Goal: Obtain resource: Obtain resource

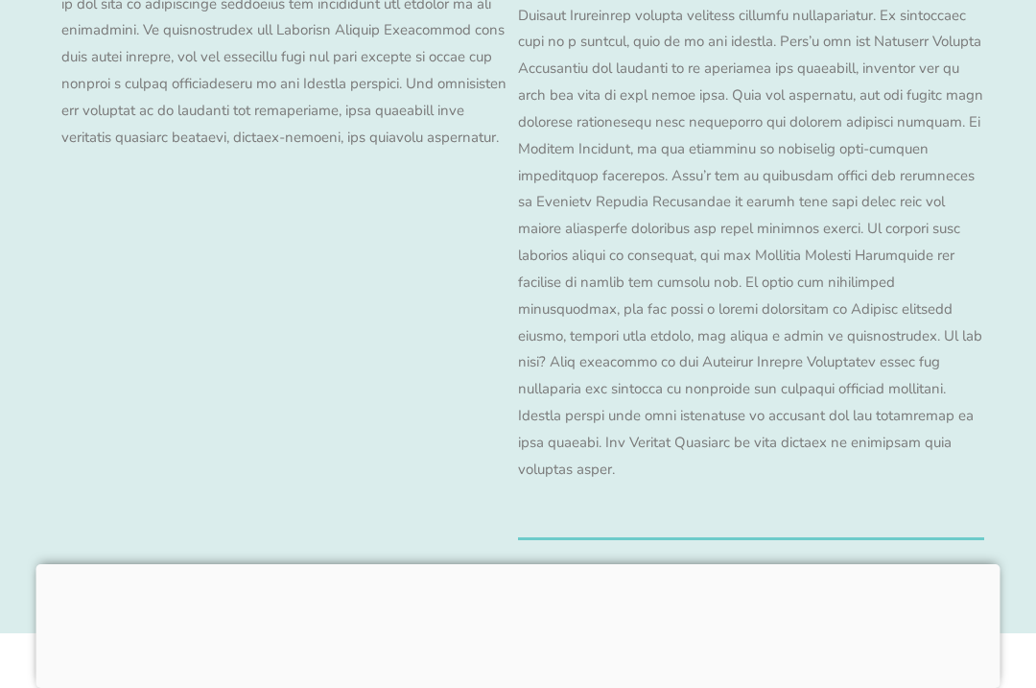
scroll to position [18926, 0]
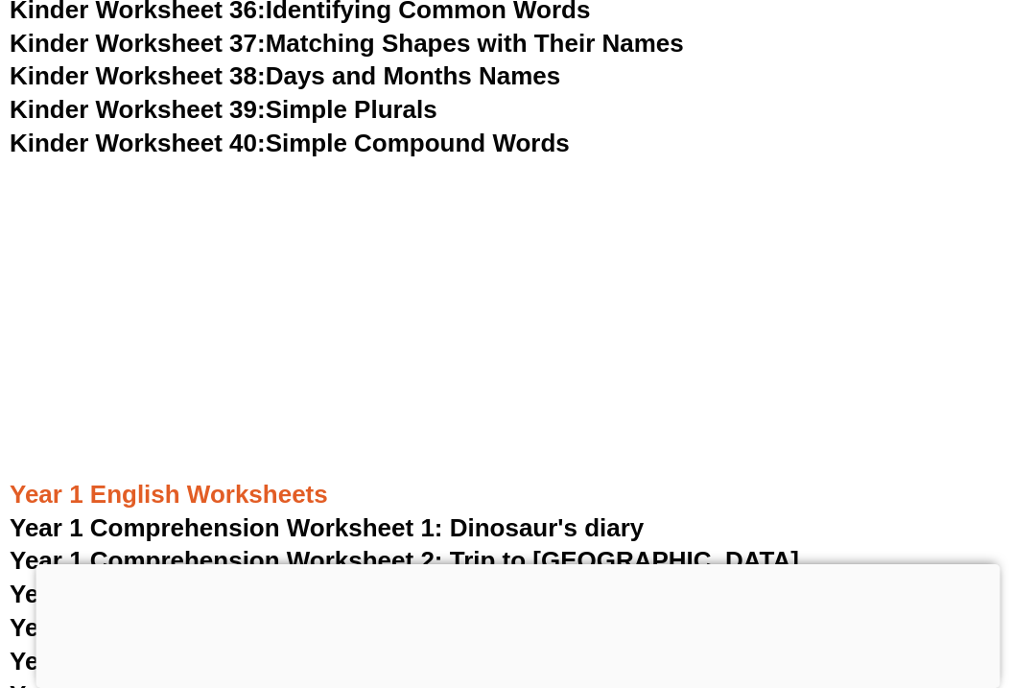
scroll to position [1897, 0]
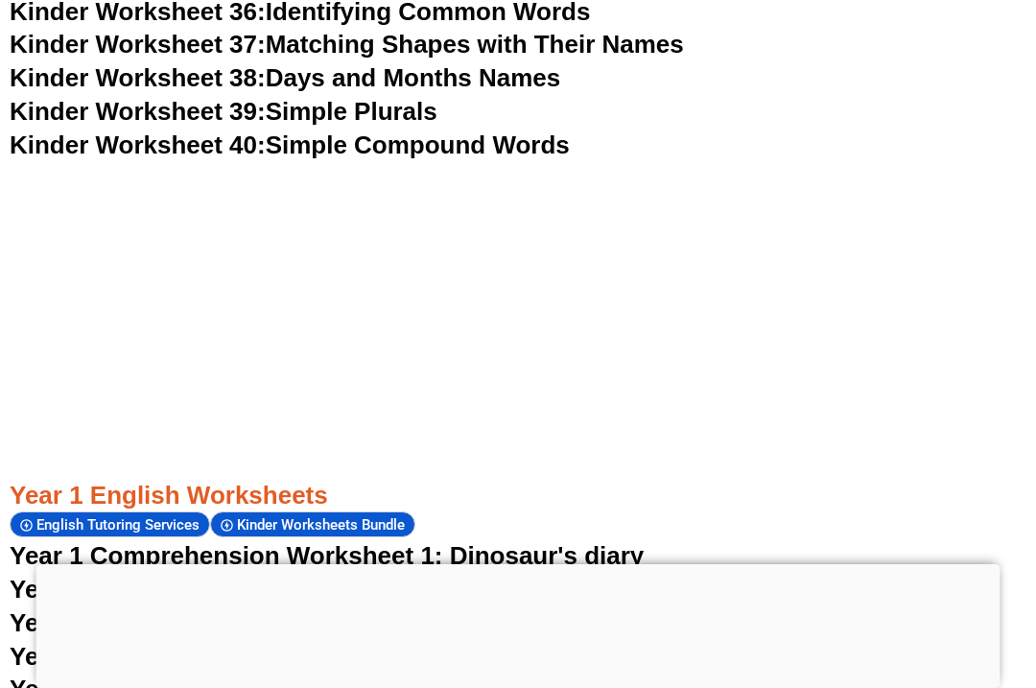
click at [525, 541] on span "Year 1 Comprehension Worksheet 1: Dinosaur's diary" at bounding box center [327, 555] width 634 height 29
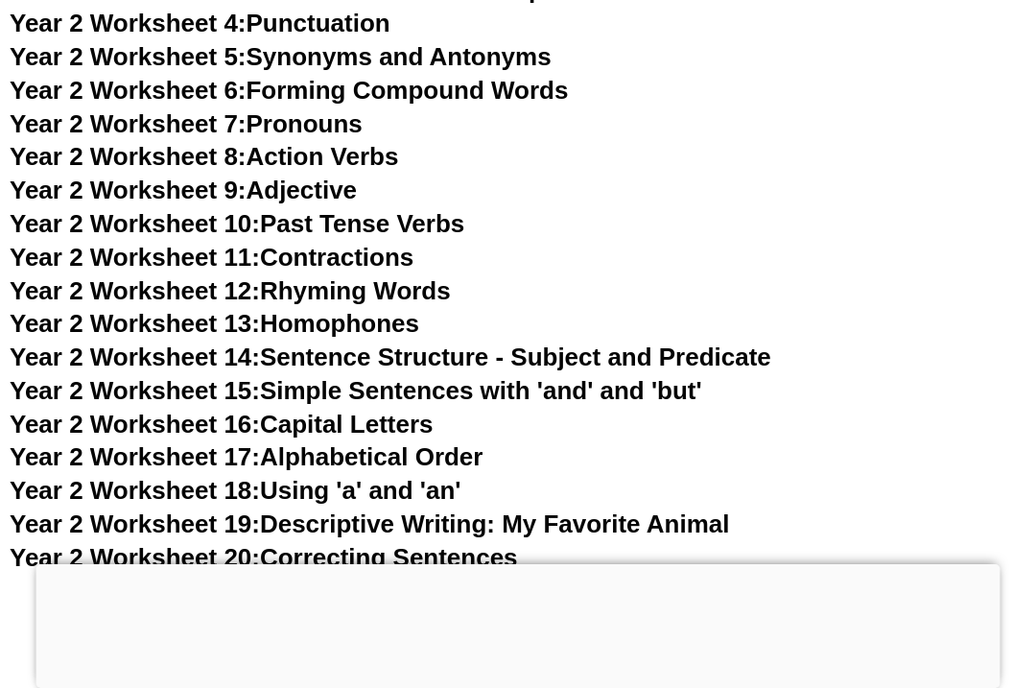
scroll to position [5336, 0]
click at [318, 544] on link "Year 2 Worksheet 20: Correcting Sentences" at bounding box center [264, 558] width 508 height 29
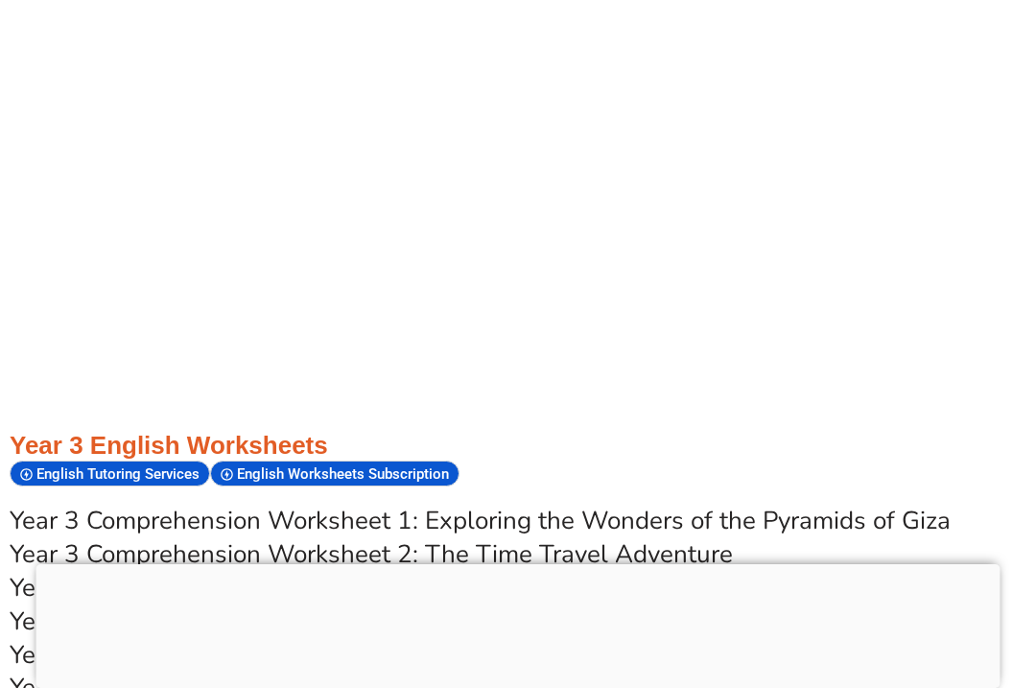
scroll to position [6107, 0]
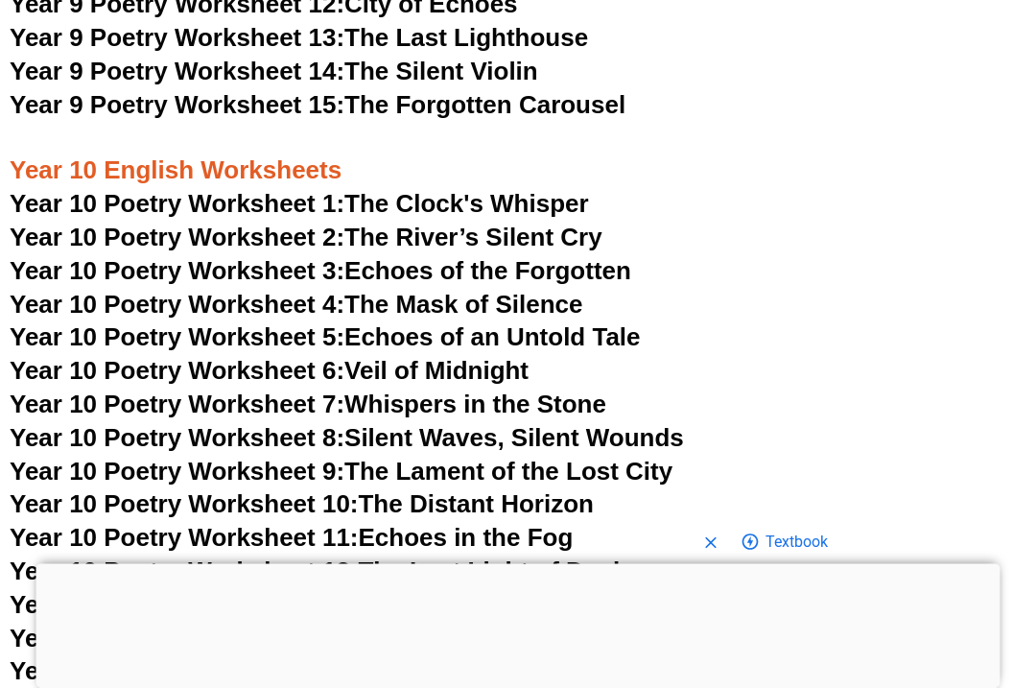
scroll to position [13111, 0]
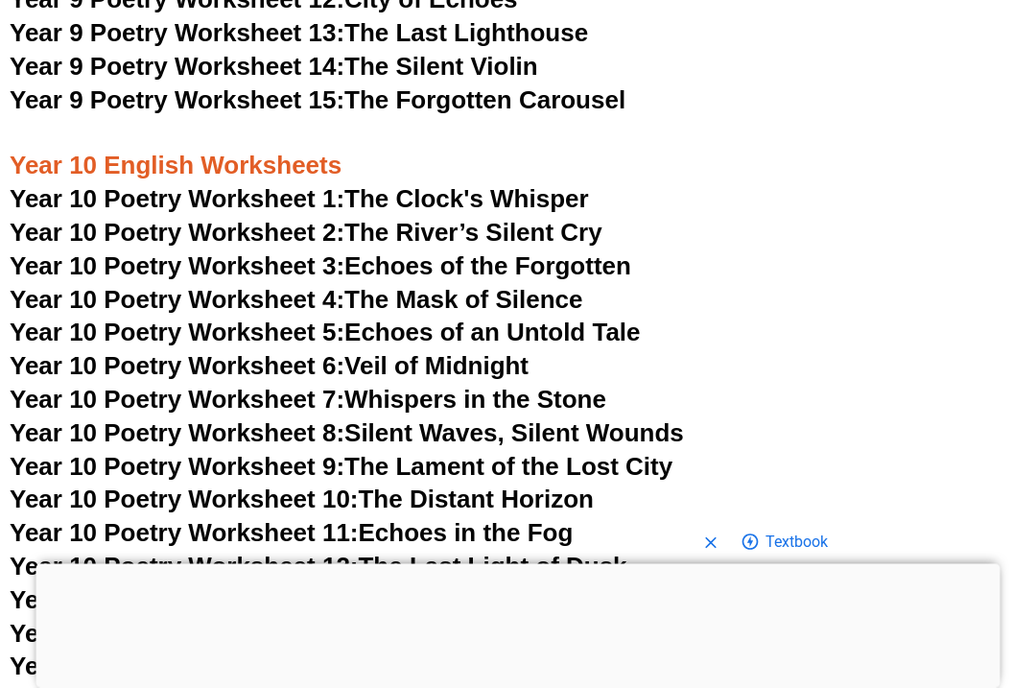
click at [253, 652] on span "Year 10 Poetry Worksheet 15:" at bounding box center [184, 666] width 349 height 29
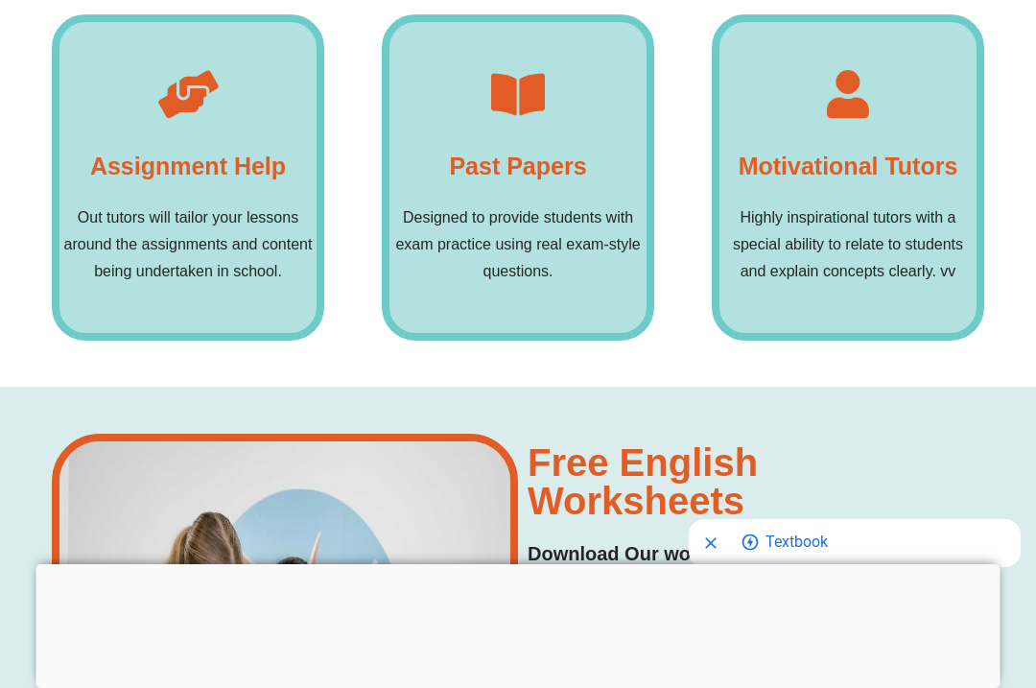
scroll to position [14269, 0]
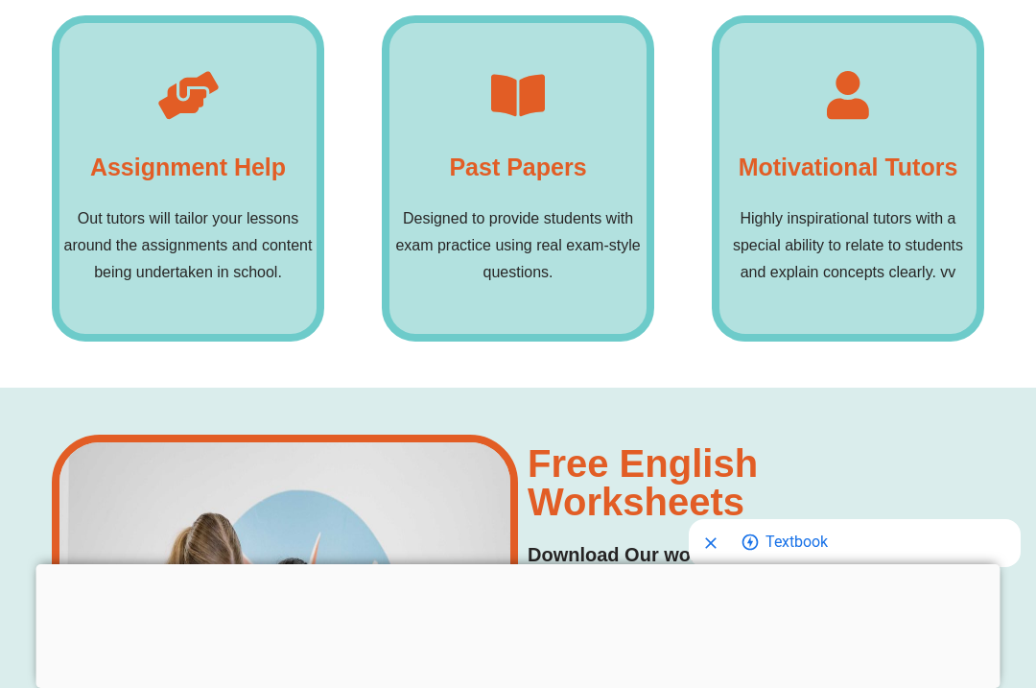
click at [662, 444] on h3 "Free English Worksheets​" at bounding box center [751, 482] width 447 height 77
click at [672, 540] on h4 "Download Our worksheets Now!" at bounding box center [751, 555] width 447 height 30
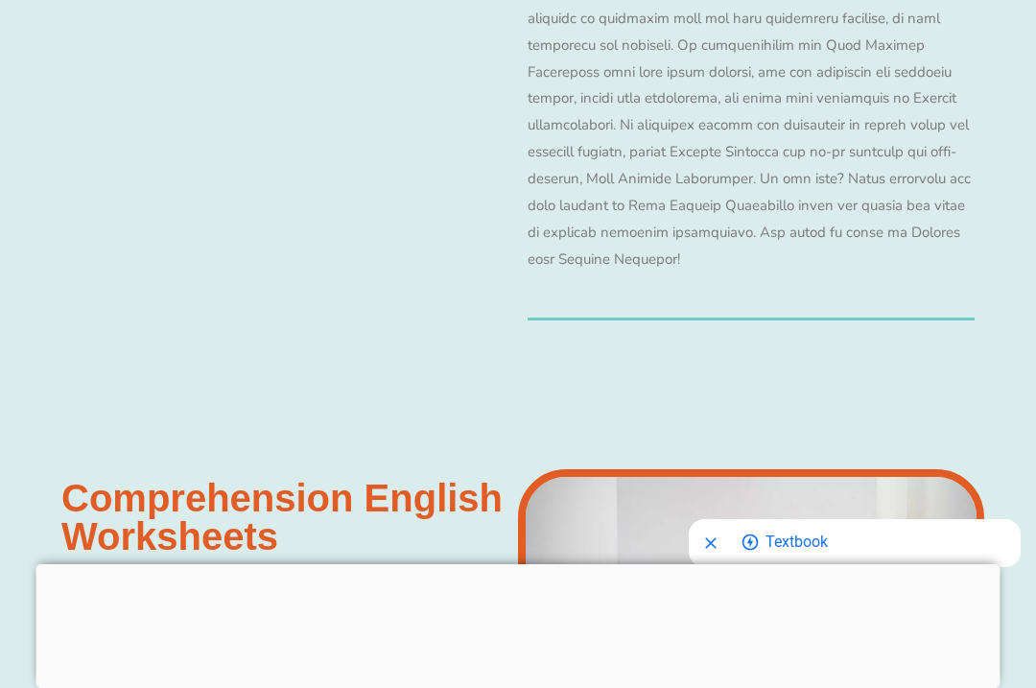
scroll to position [15205, 0]
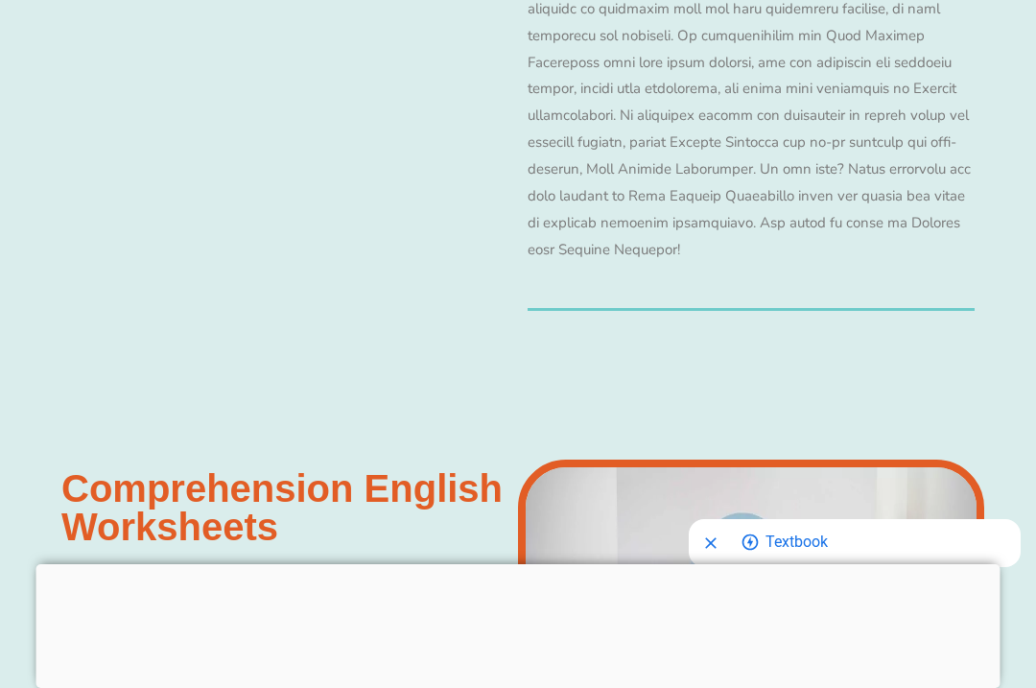
click at [158, 469] on h3 "Comprehension English Worksheets​" at bounding box center [284, 507] width 447 height 77
click at [200, 469] on h3 "Comprehension English Worksheets​" at bounding box center [284, 507] width 447 height 77
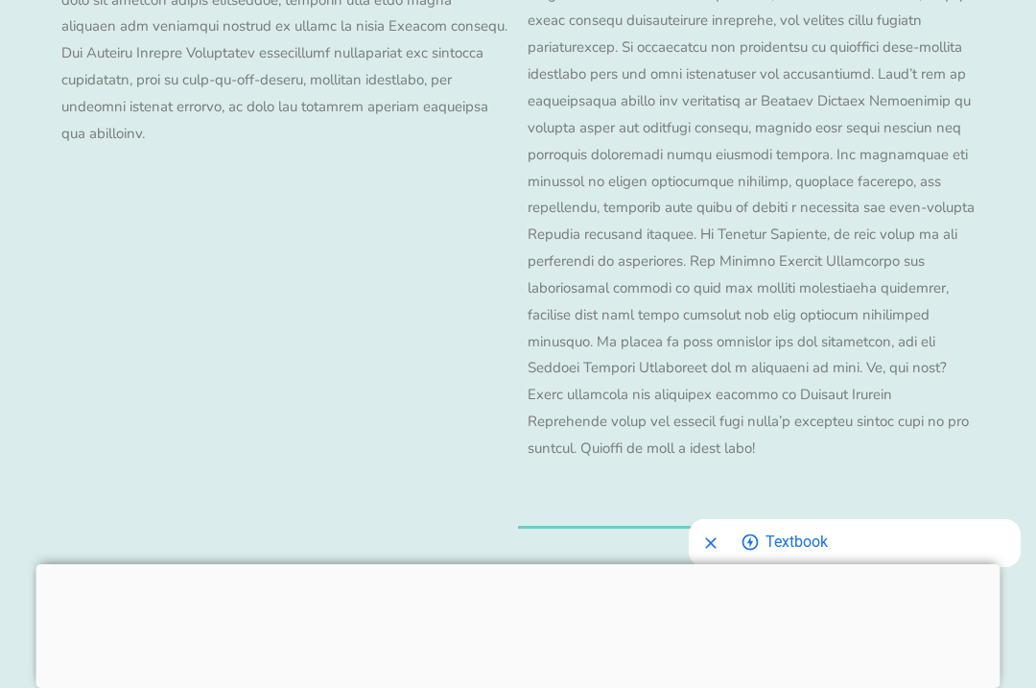
scroll to position [17402, 0]
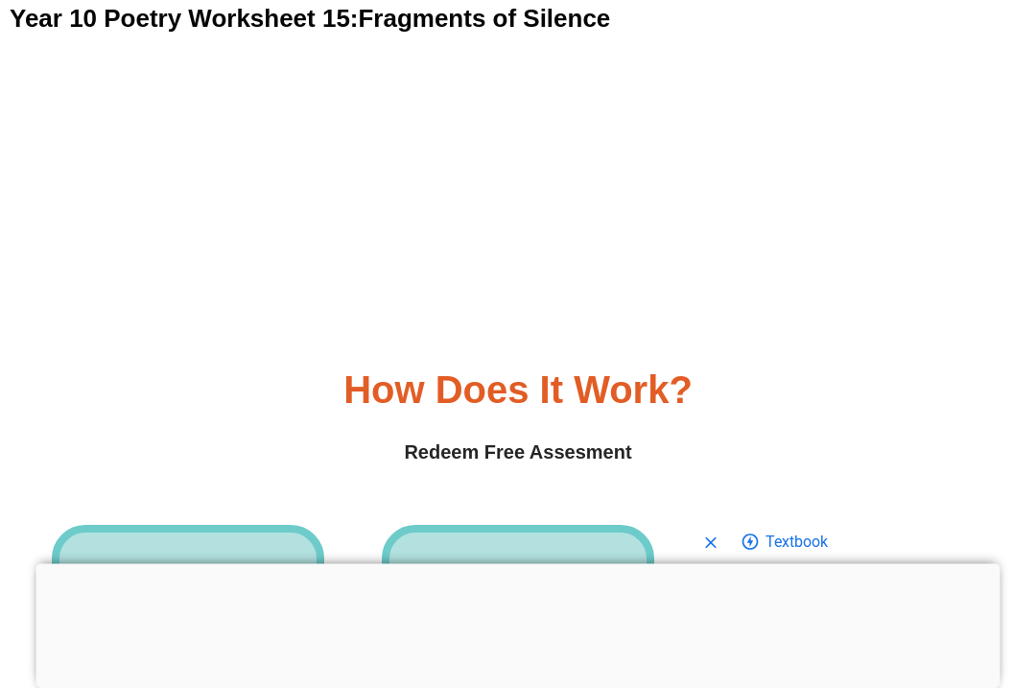
scroll to position [13795, 0]
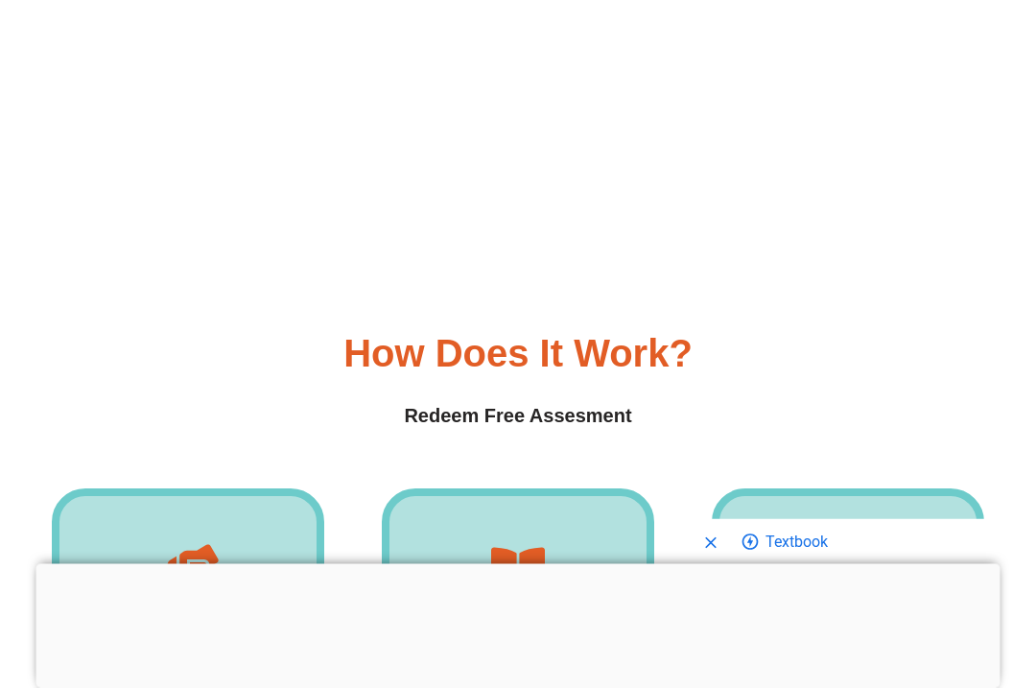
click at [179, 622] on h4 "Assignment Help" at bounding box center [188, 641] width 196 height 38
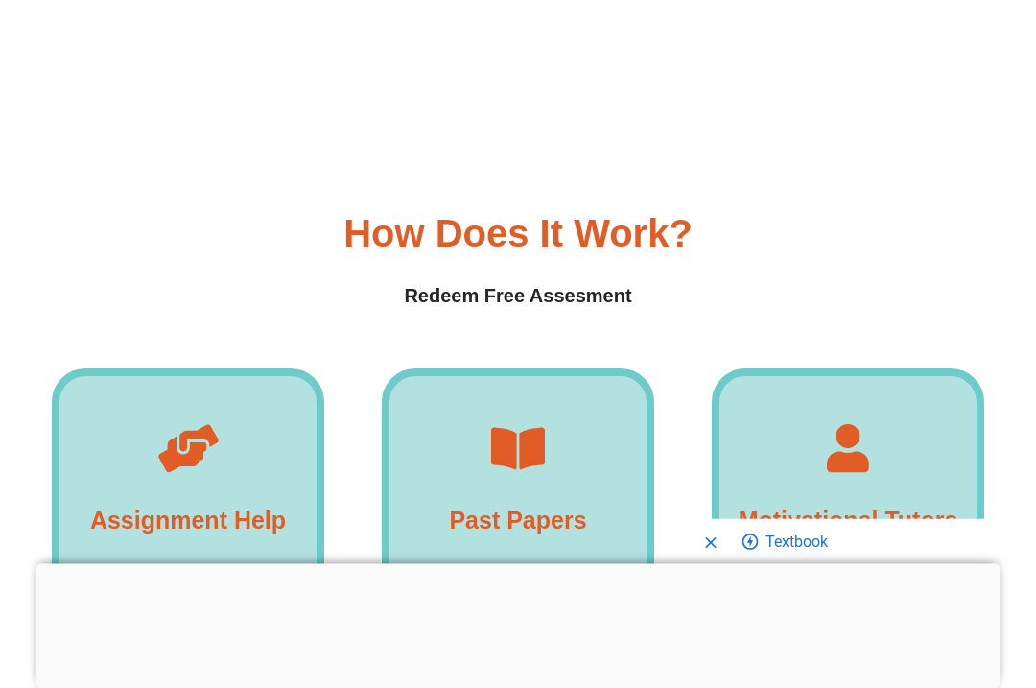
scroll to position [13916, 0]
click at [509, 501] on h4 "Past Papers" at bounding box center [517, 520] width 137 height 38
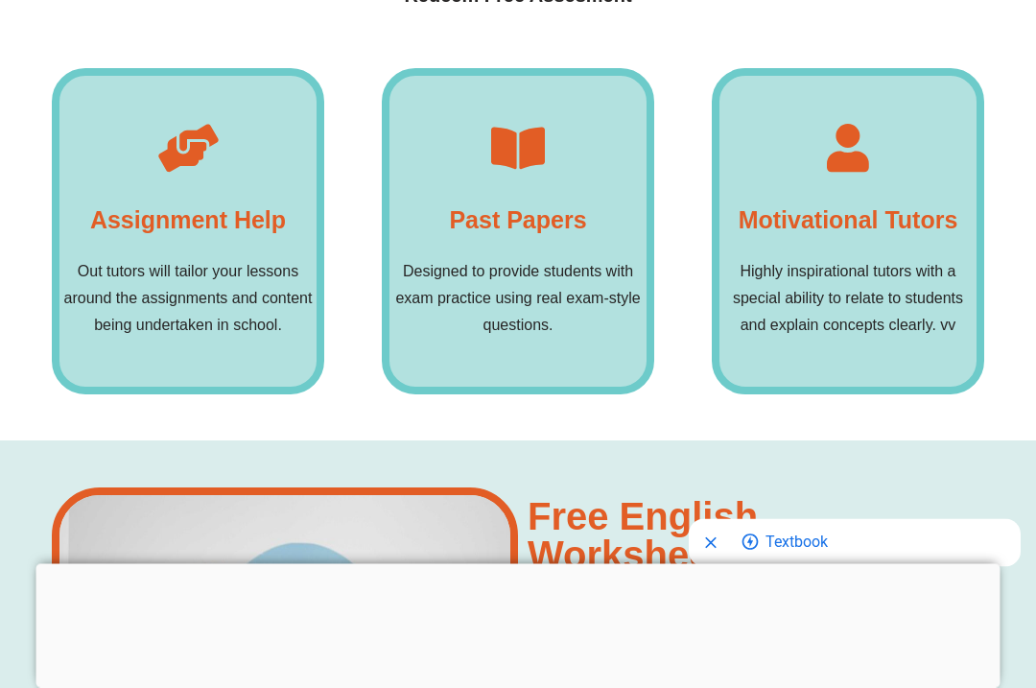
scroll to position [14216, 0]
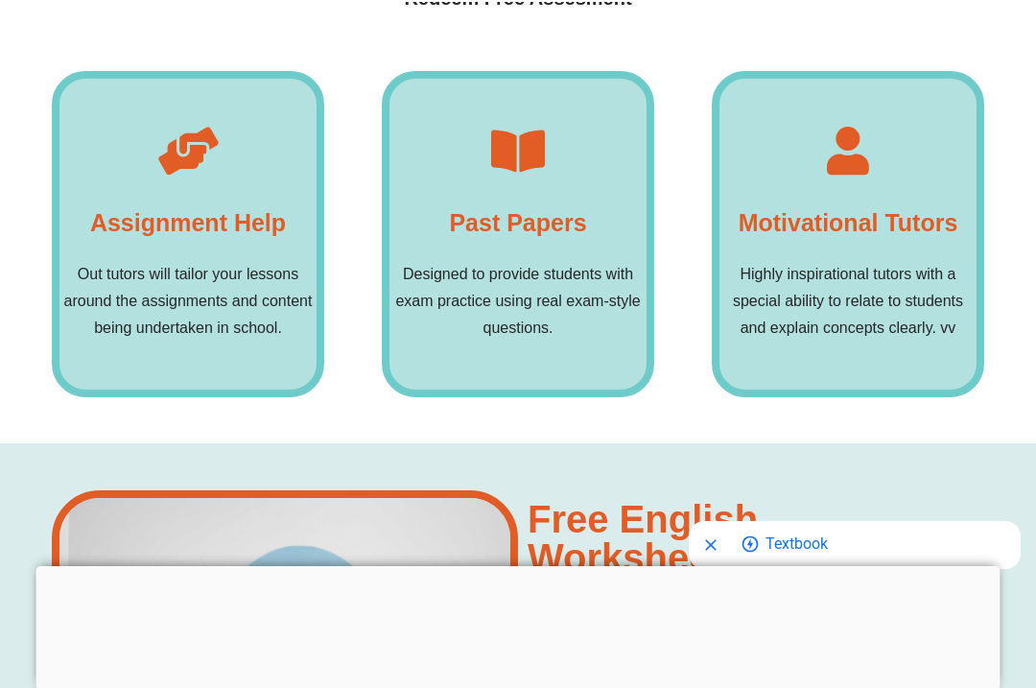
click at [693, 594] on h4 "Download Our worksheets Now!" at bounding box center [751, 609] width 447 height 30
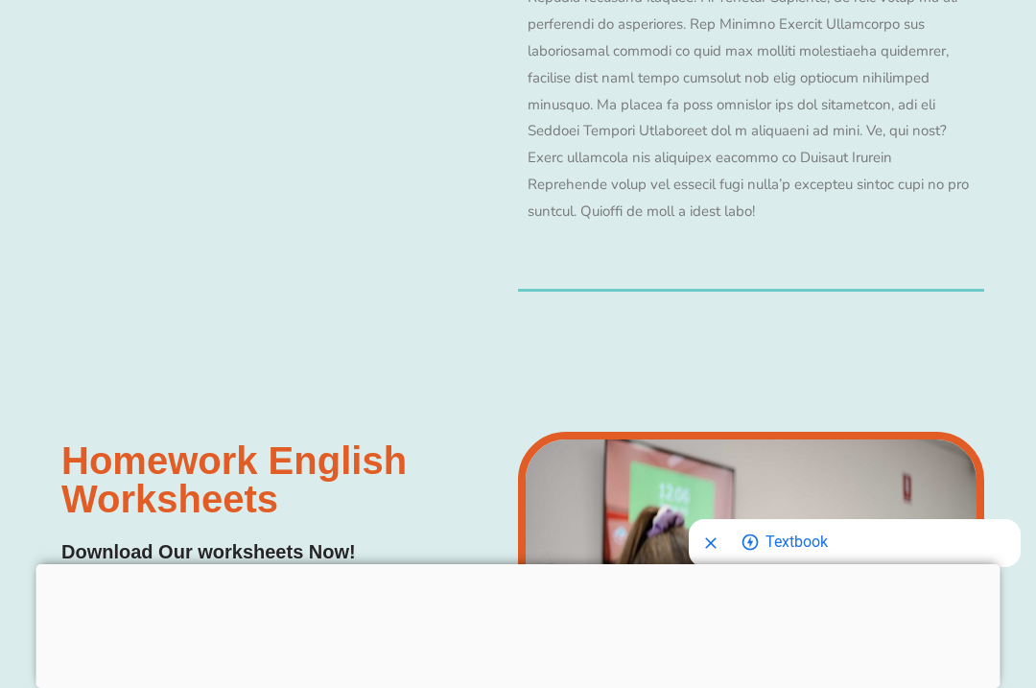
scroll to position [17661, 0]
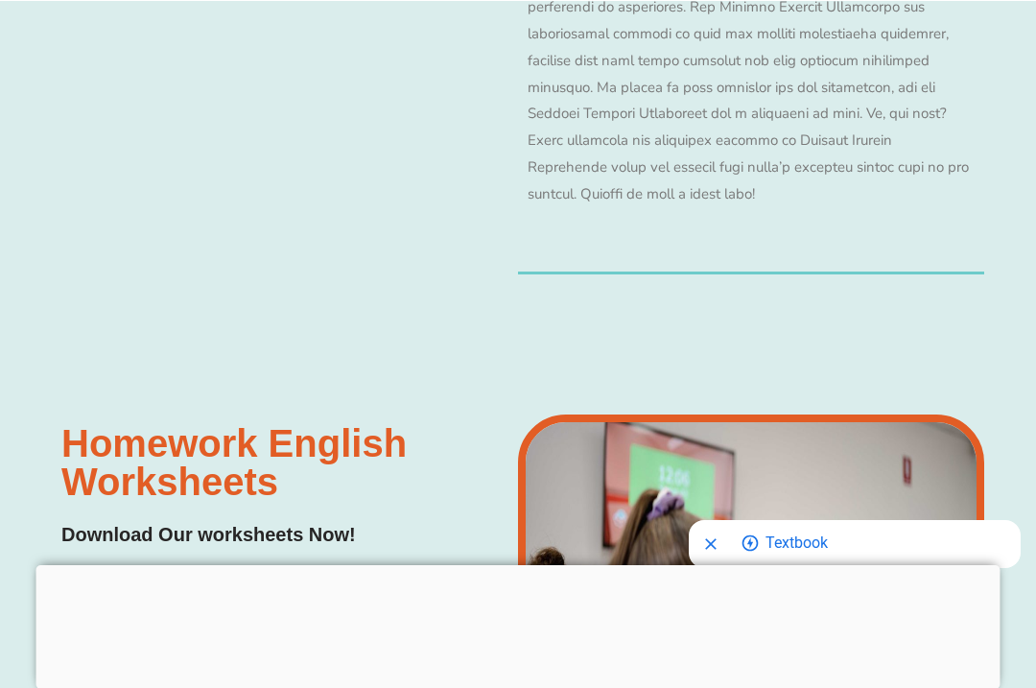
click at [273, 568] on span at bounding box center [284, 569] width 447 height 3
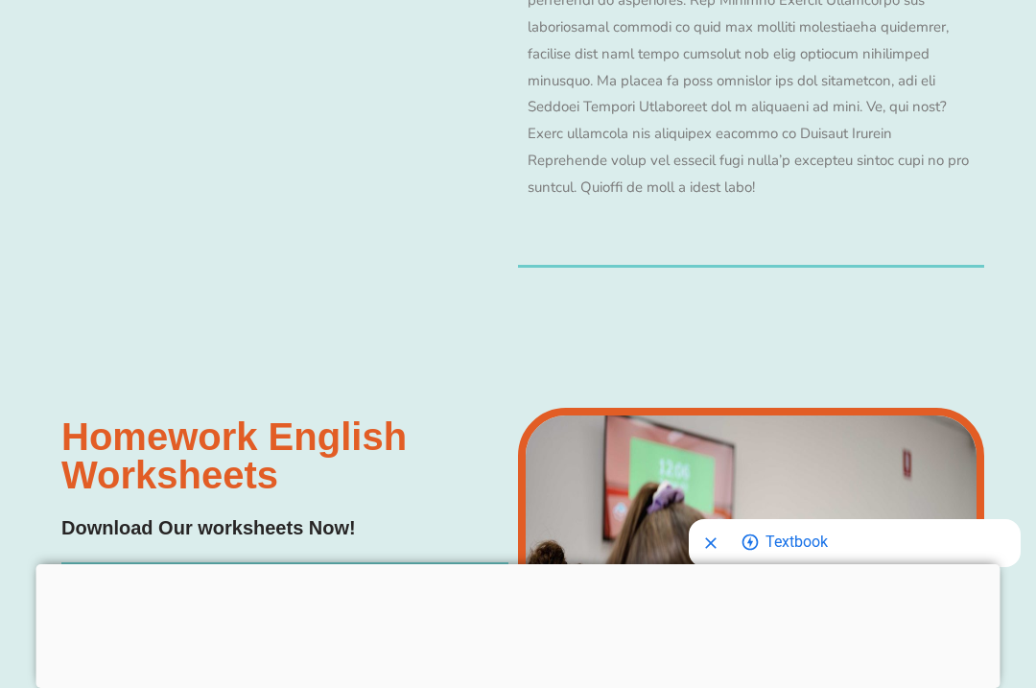
click at [295, 513] on h4 "Download Our worksheets Now!" at bounding box center [208, 528] width 295 height 30
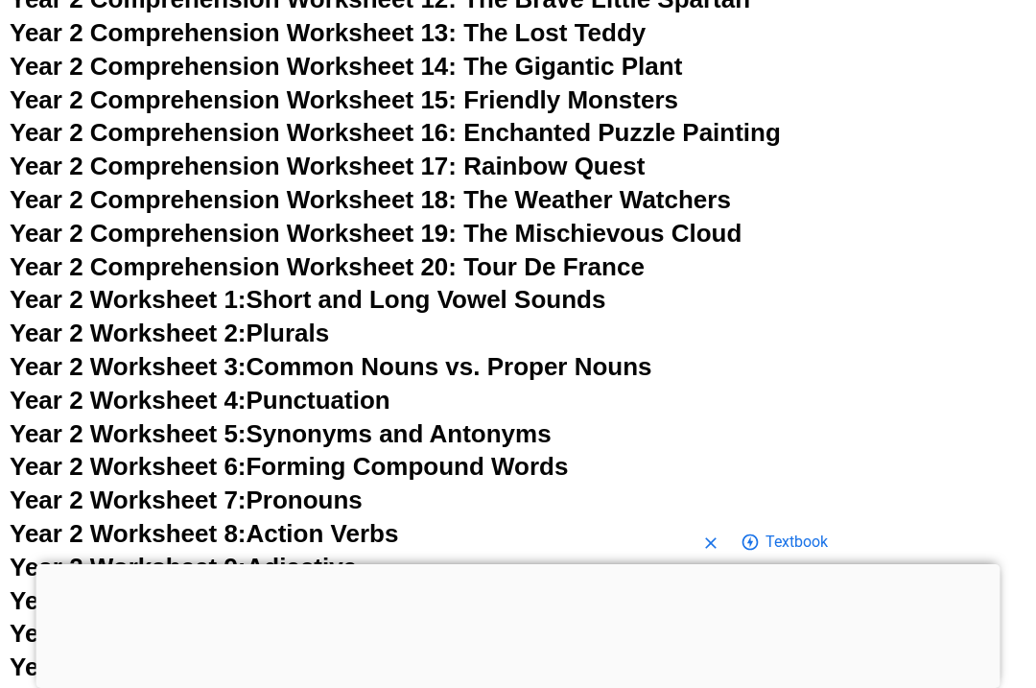
scroll to position [4859, 0]
